Goal: Find contact information: Find contact information

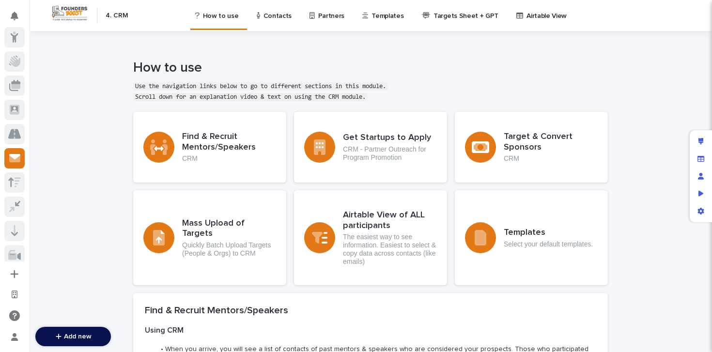
scroll to position [121, 0]
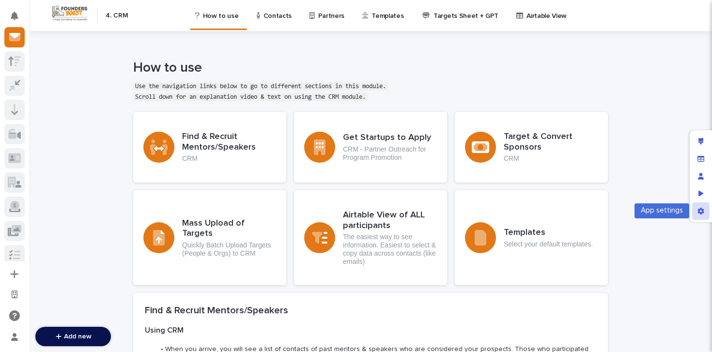
click at [704, 209] on div "App settings" at bounding box center [700, 210] width 17 height 17
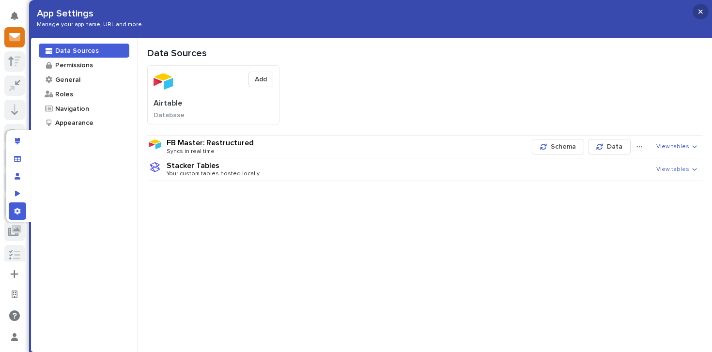
click at [703, 13] on button "button" at bounding box center [700, 11] width 16 height 15
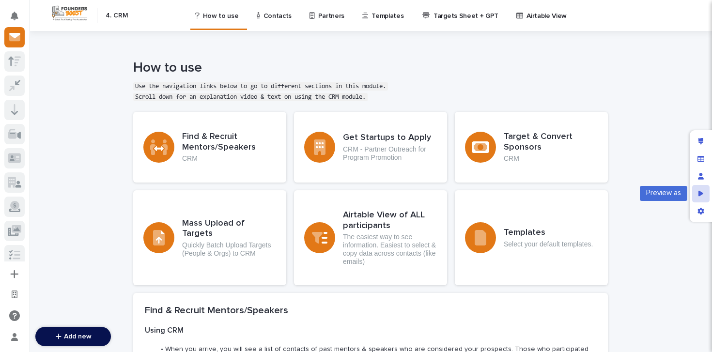
click at [696, 197] on div "Preview as" at bounding box center [700, 193] width 17 height 17
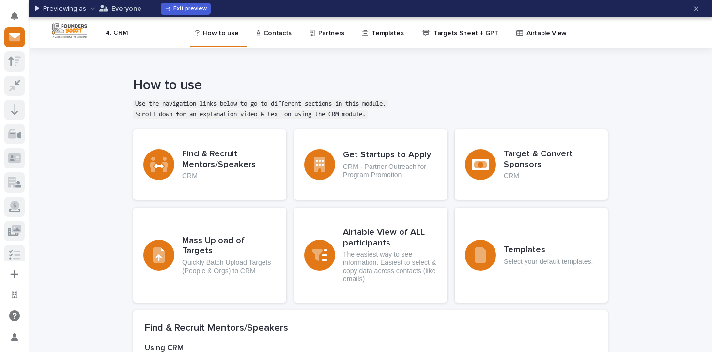
click at [132, 14] on button "Everyone" at bounding box center [115, 8] width 51 height 15
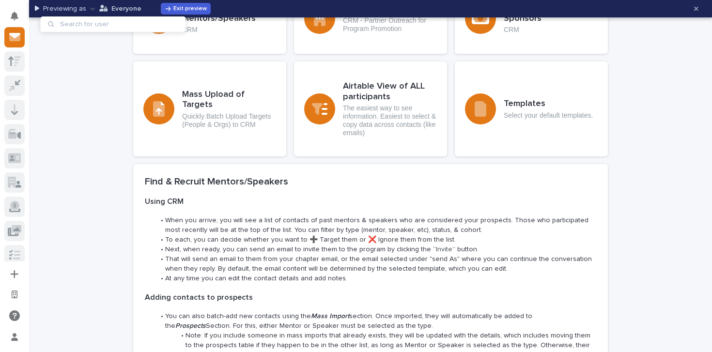
scroll to position [0, 0]
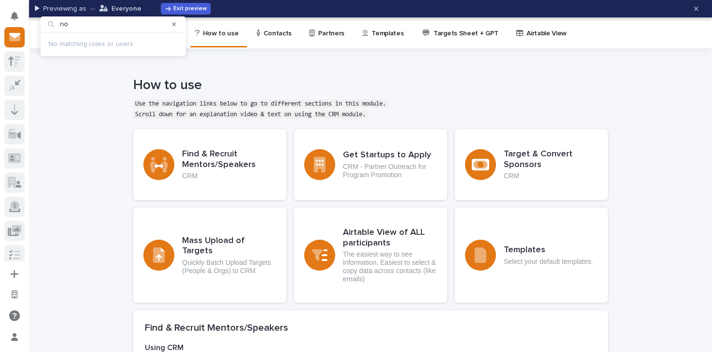
type input "no"
click at [176, 23] on div at bounding box center [174, 23] width 15 height 15
click at [170, 23] on div at bounding box center [174, 23] width 15 height 15
click at [174, 22] on icon "button" at bounding box center [174, 24] width 4 height 6
click at [192, 80] on h1 "How to use" at bounding box center [370, 85] width 474 height 16
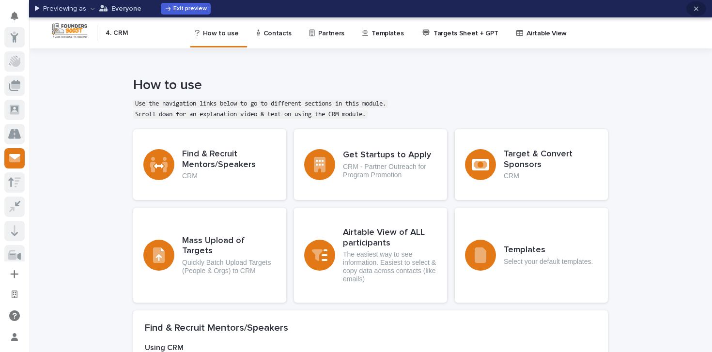
click at [694, 11] on icon "button" at bounding box center [696, 8] width 4 height 7
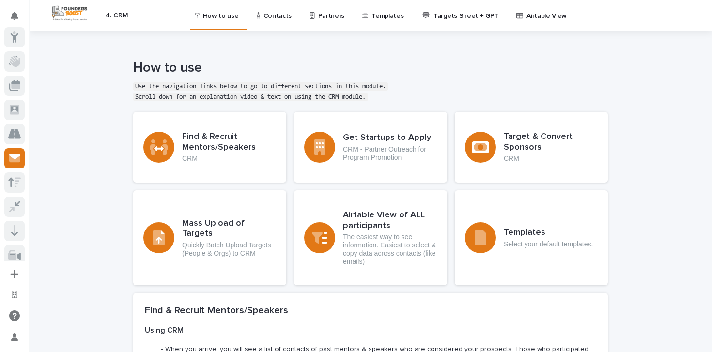
scroll to position [121, 0]
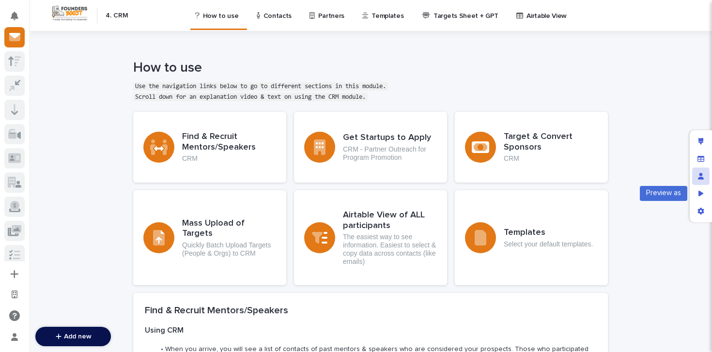
click at [701, 182] on div "Manage users" at bounding box center [700, 175] width 17 height 17
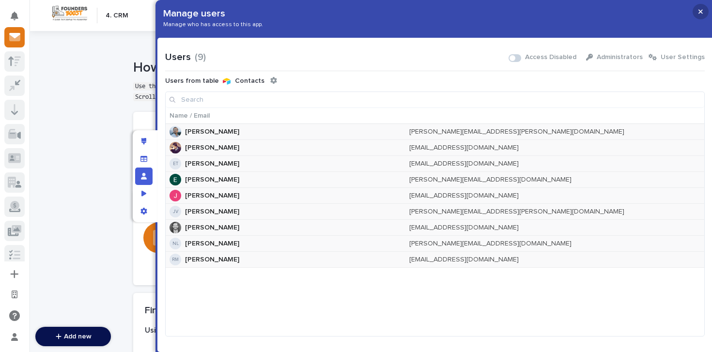
click at [703, 15] on button "button" at bounding box center [700, 11] width 16 height 15
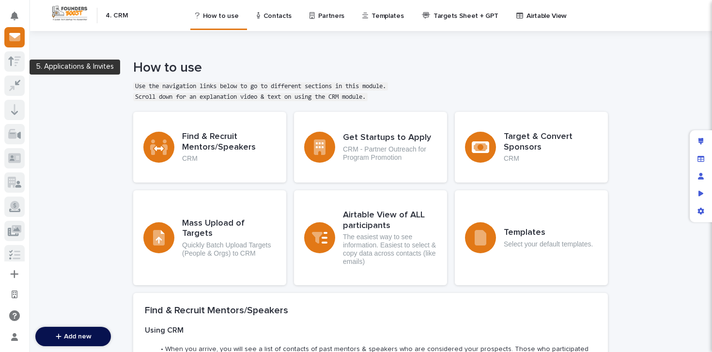
scroll to position [0, 0]
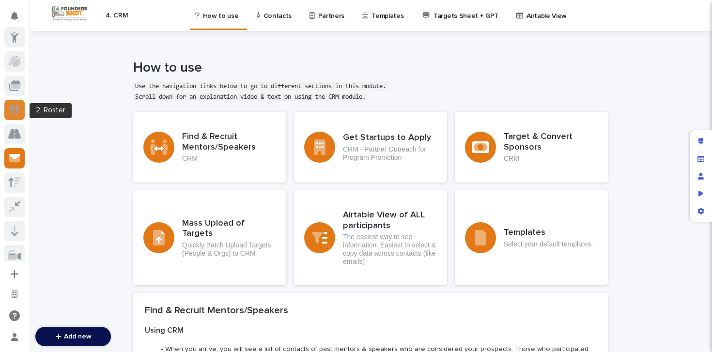
click at [17, 110] on icon at bounding box center [14, 109] width 7 height 6
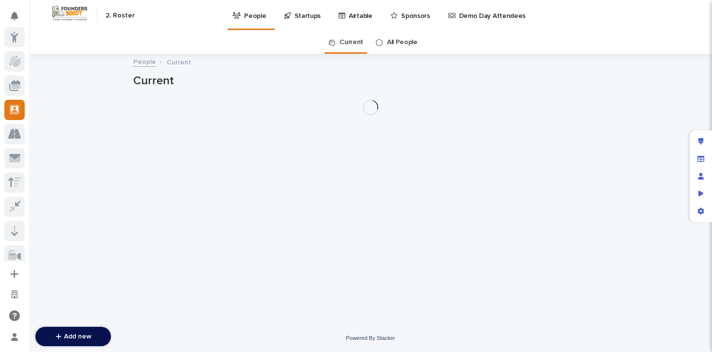
scroll to position [73, 0]
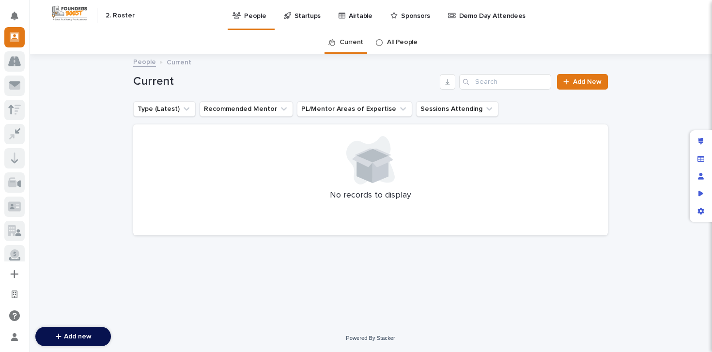
click at [400, 41] on link "All People" at bounding box center [402, 42] width 30 height 23
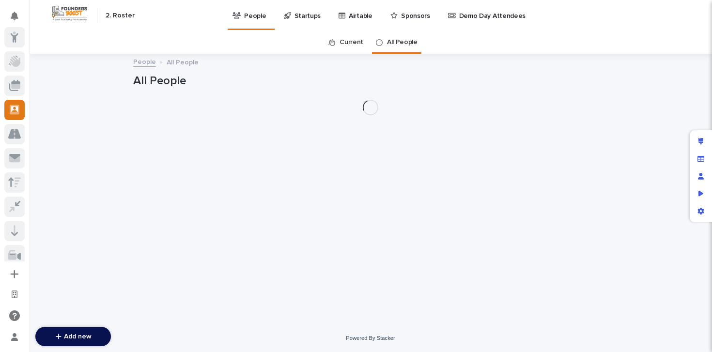
scroll to position [73, 0]
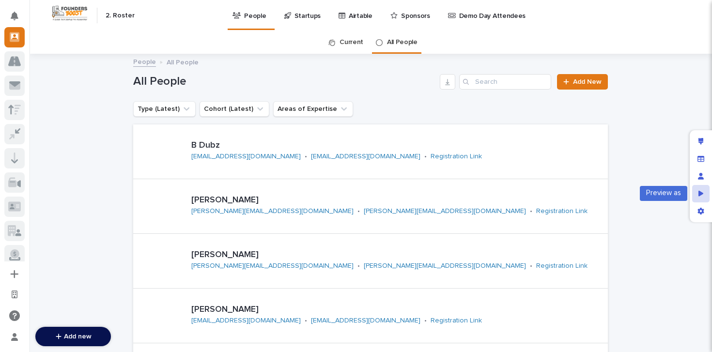
click at [704, 194] on div "Preview as" at bounding box center [700, 193] width 17 height 17
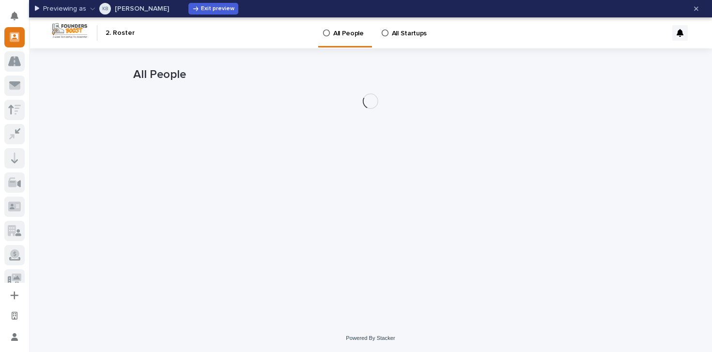
click at [129, 11] on p "[PERSON_NAME]" at bounding box center [142, 8] width 54 height 7
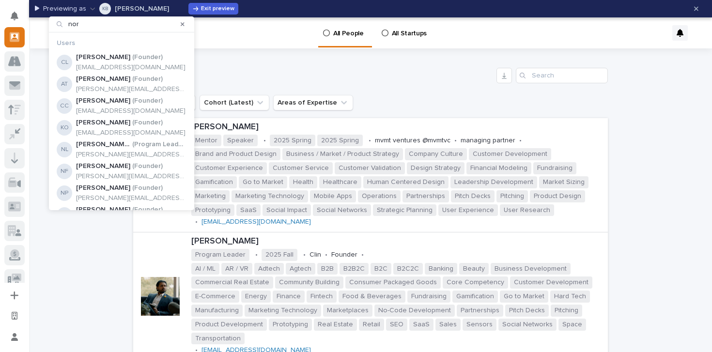
type input "nore"
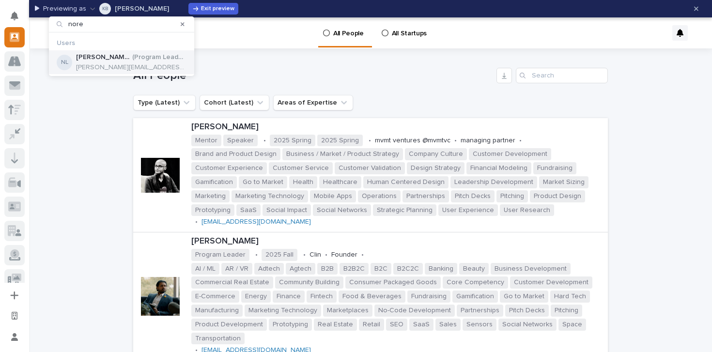
click at [139, 63] on p "[PERSON_NAME][EMAIL_ADDRESS][DOMAIN_NAME]" at bounding box center [131, 67] width 110 height 8
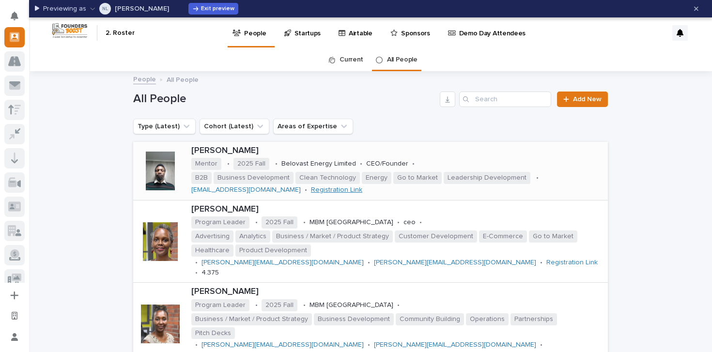
click at [318, 189] on link "Registration Link" at bounding box center [336, 189] width 51 height 7
